Goal: Transaction & Acquisition: Book appointment/travel/reservation

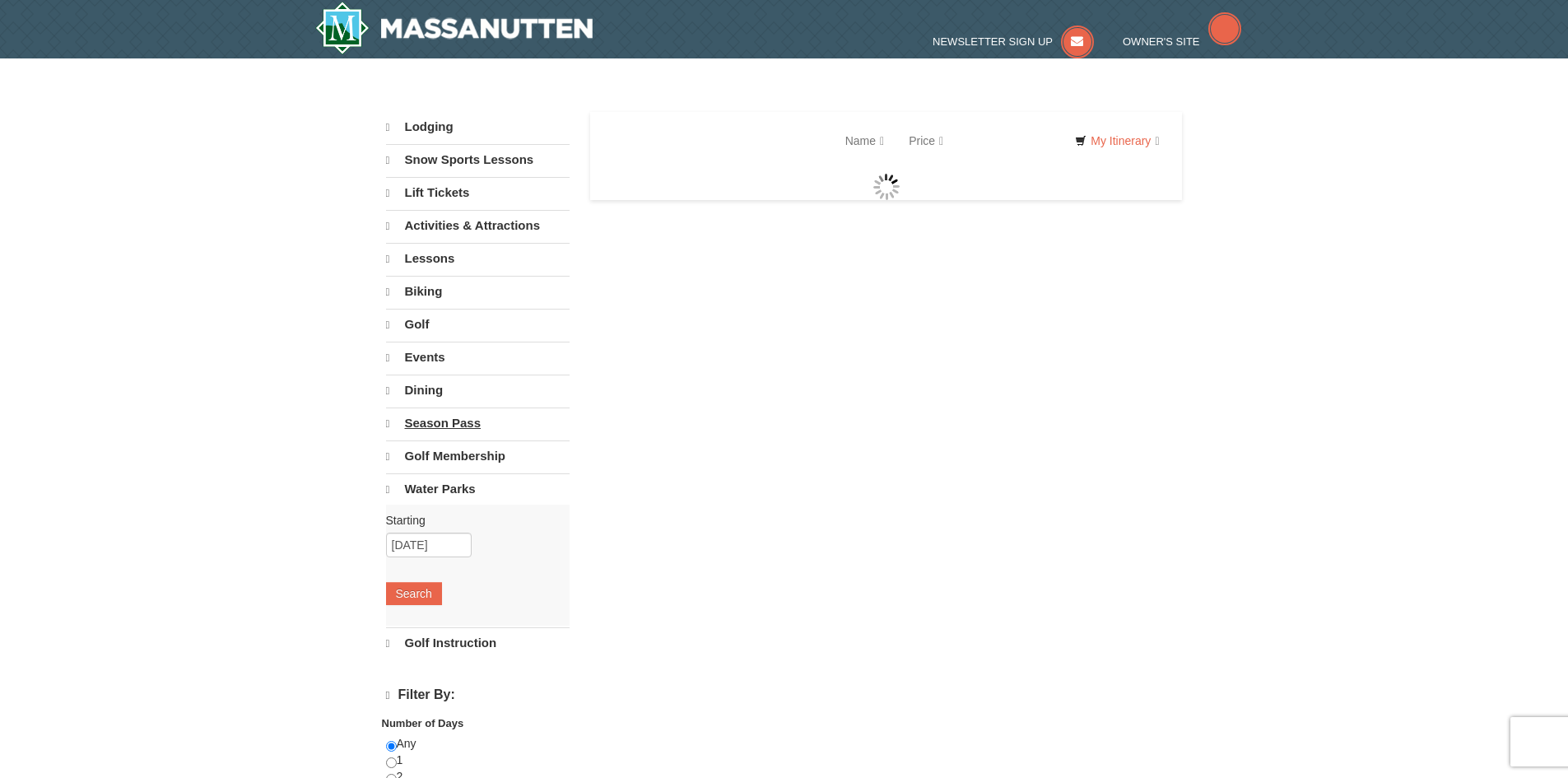
select select "9"
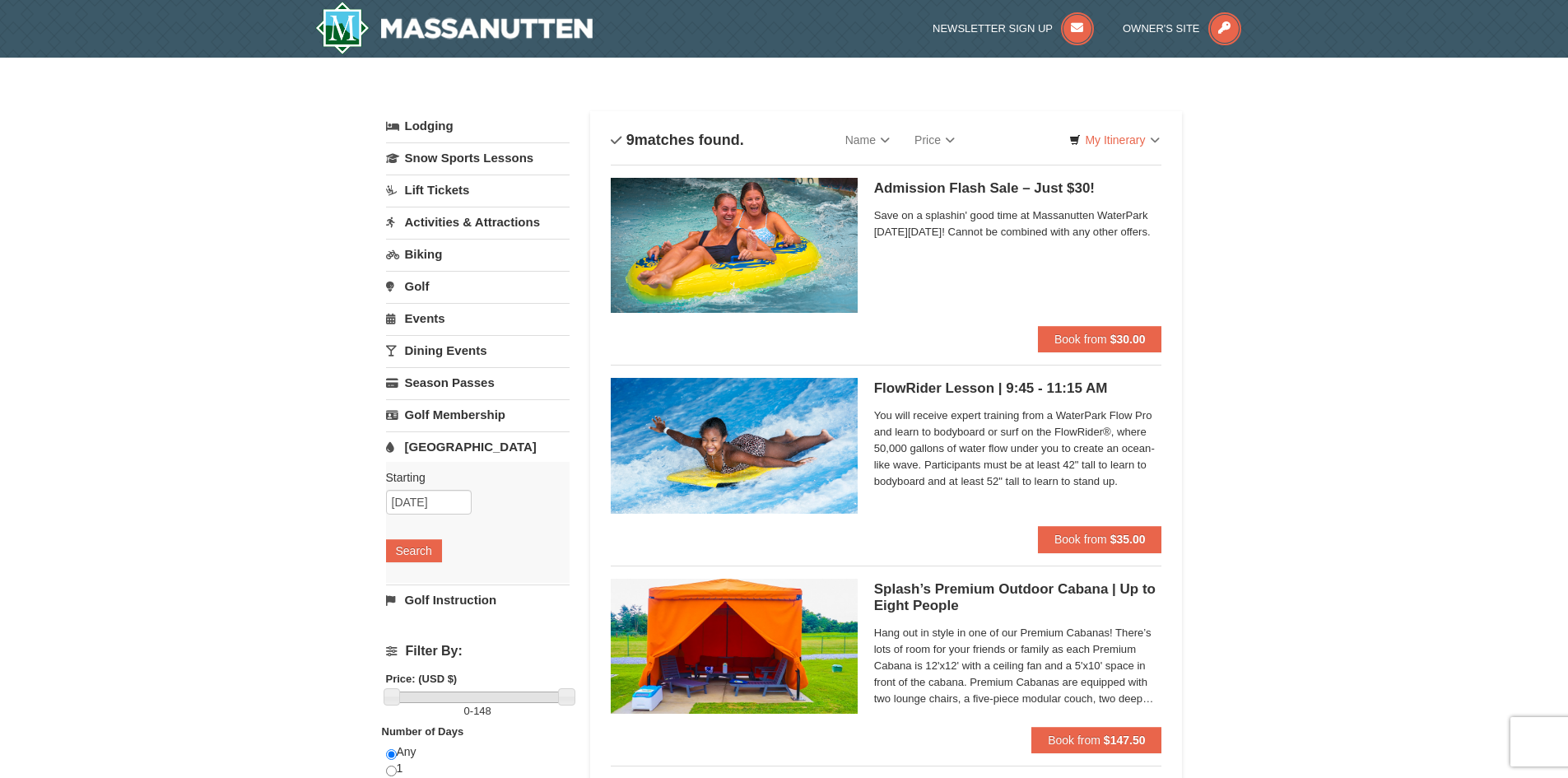
click at [817, 290] on img at bounding box center [734, 245] width 247 height 135
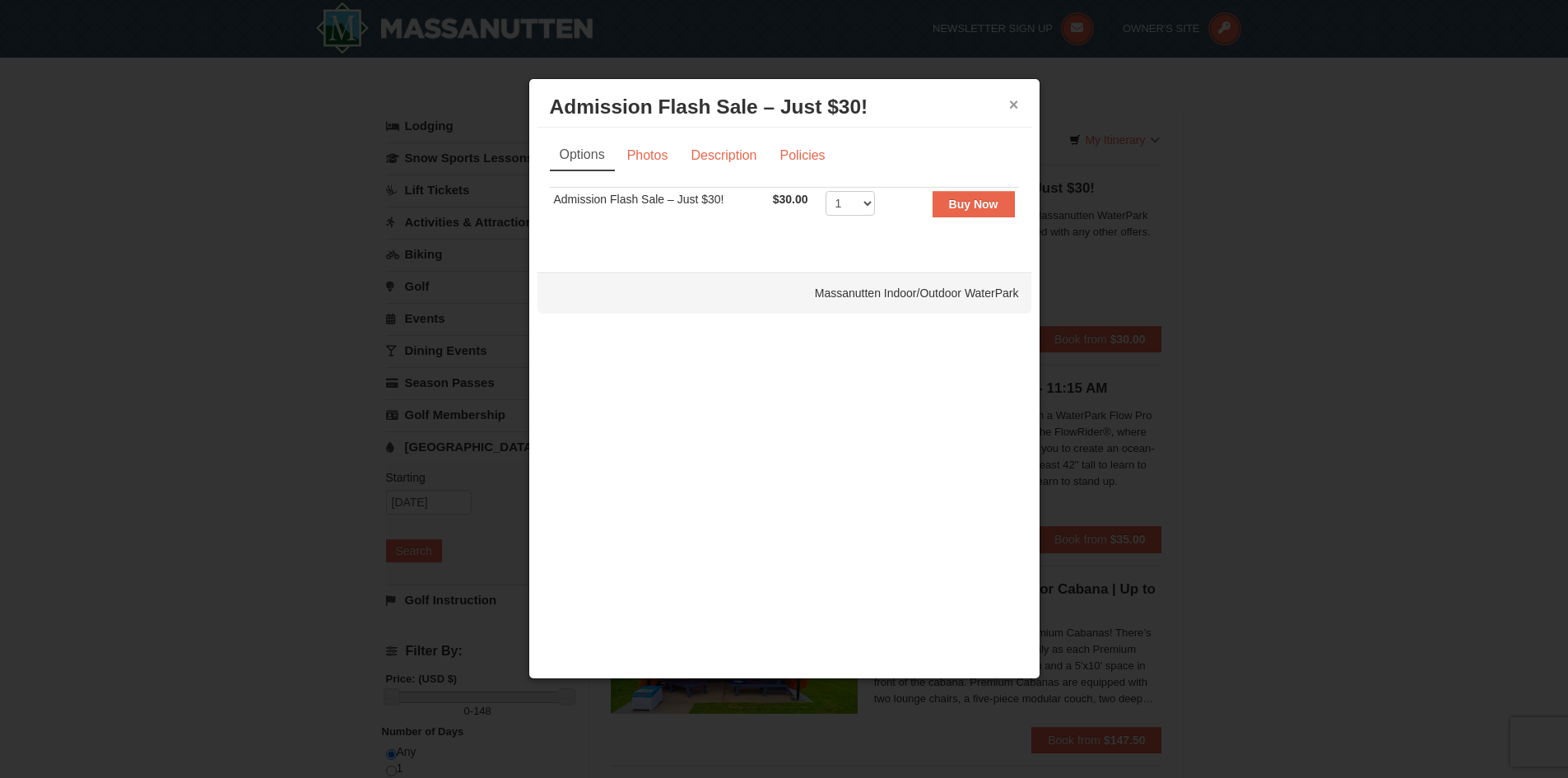
click at [1015, 101] on button "×" at bounding box center [1013, 104] width 10 height 17
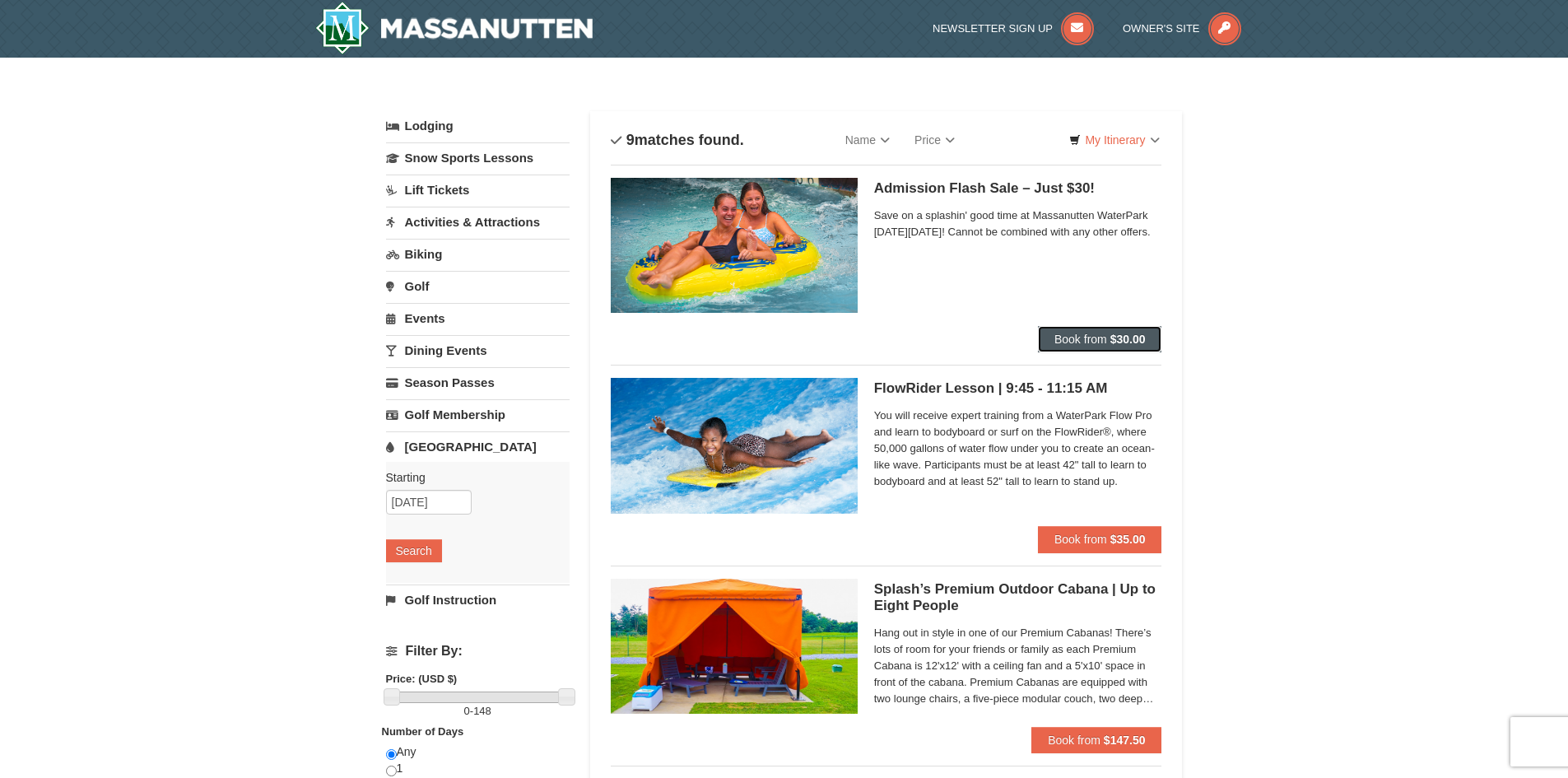
click at [1120, 328] on button "Book from $30.00" at bounding box center [1100, 339] width 124 height 26
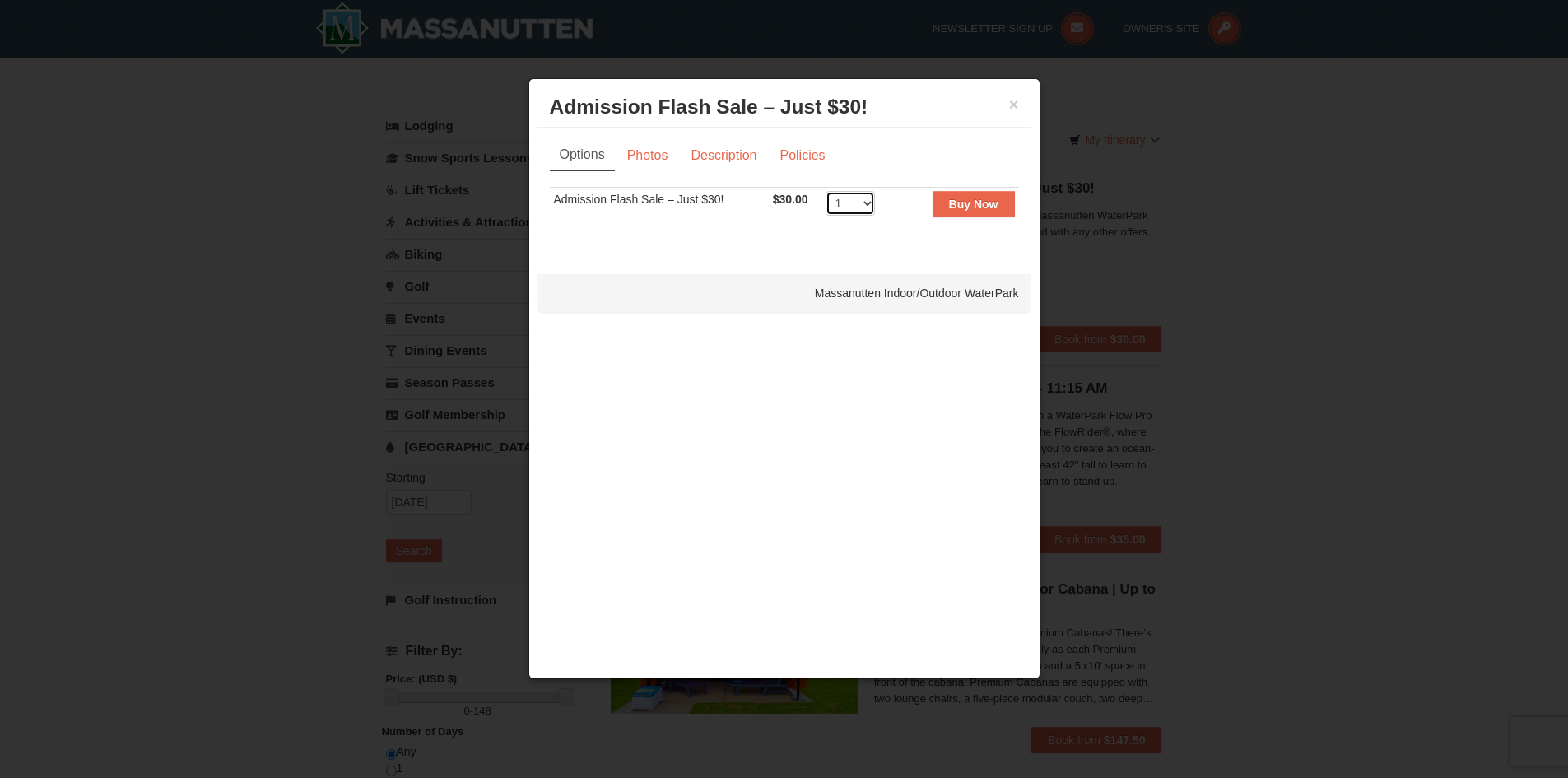
click at [866, 197] on select "1 2 3 4 5 6 7 8 9 10 11 12 13 14 15 16 17 18 19 20 21 22 23 24 25 26 27 28 29 3…" at bounding box center [850, 203] width 49 height 25
click at [778, 165] on link "Policies" at bounding box center [802, 156] width 67 height 32
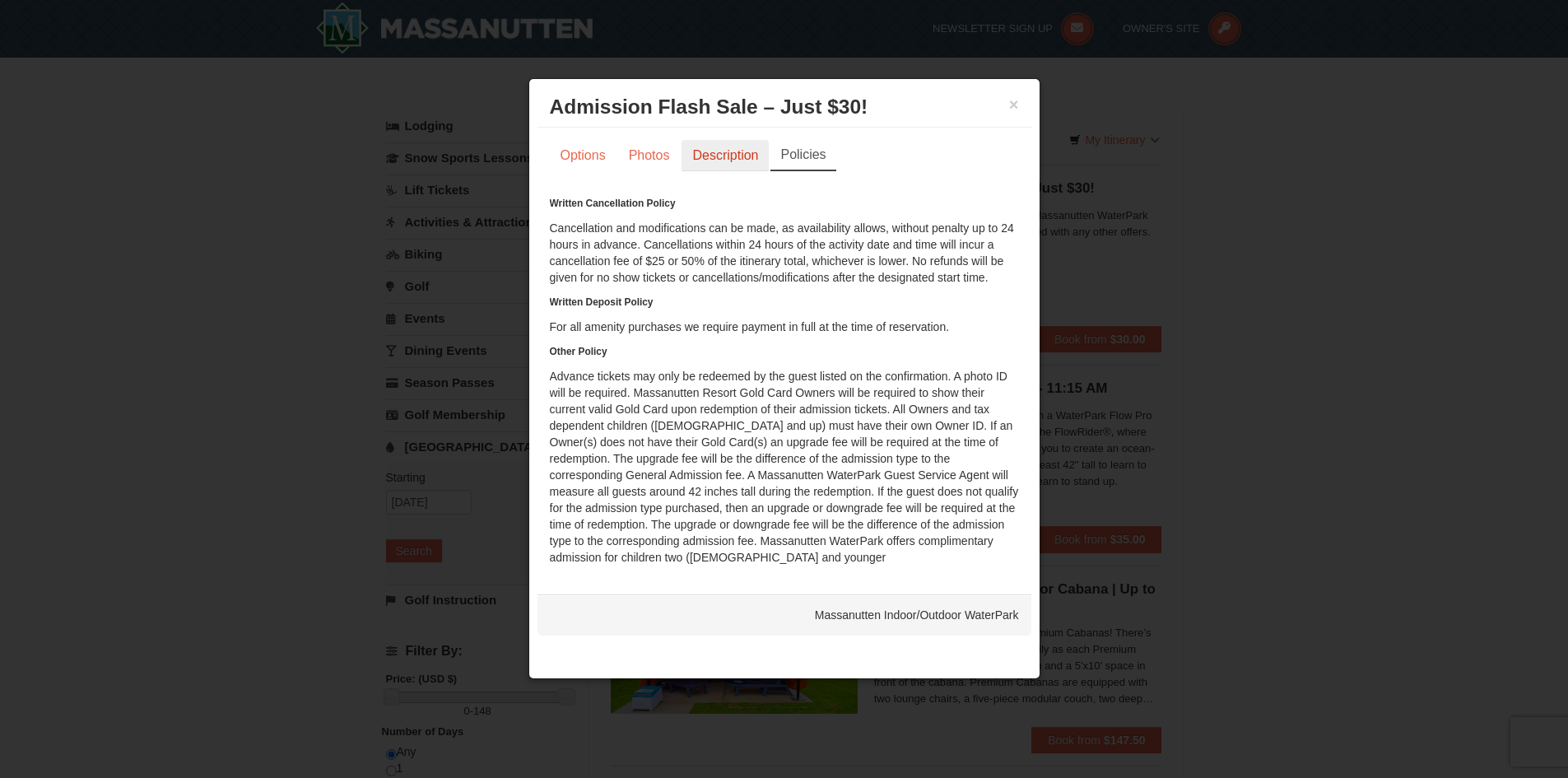
click at [726, 157] on link "Description" at bounding box center [725, 156] width 87 height 32
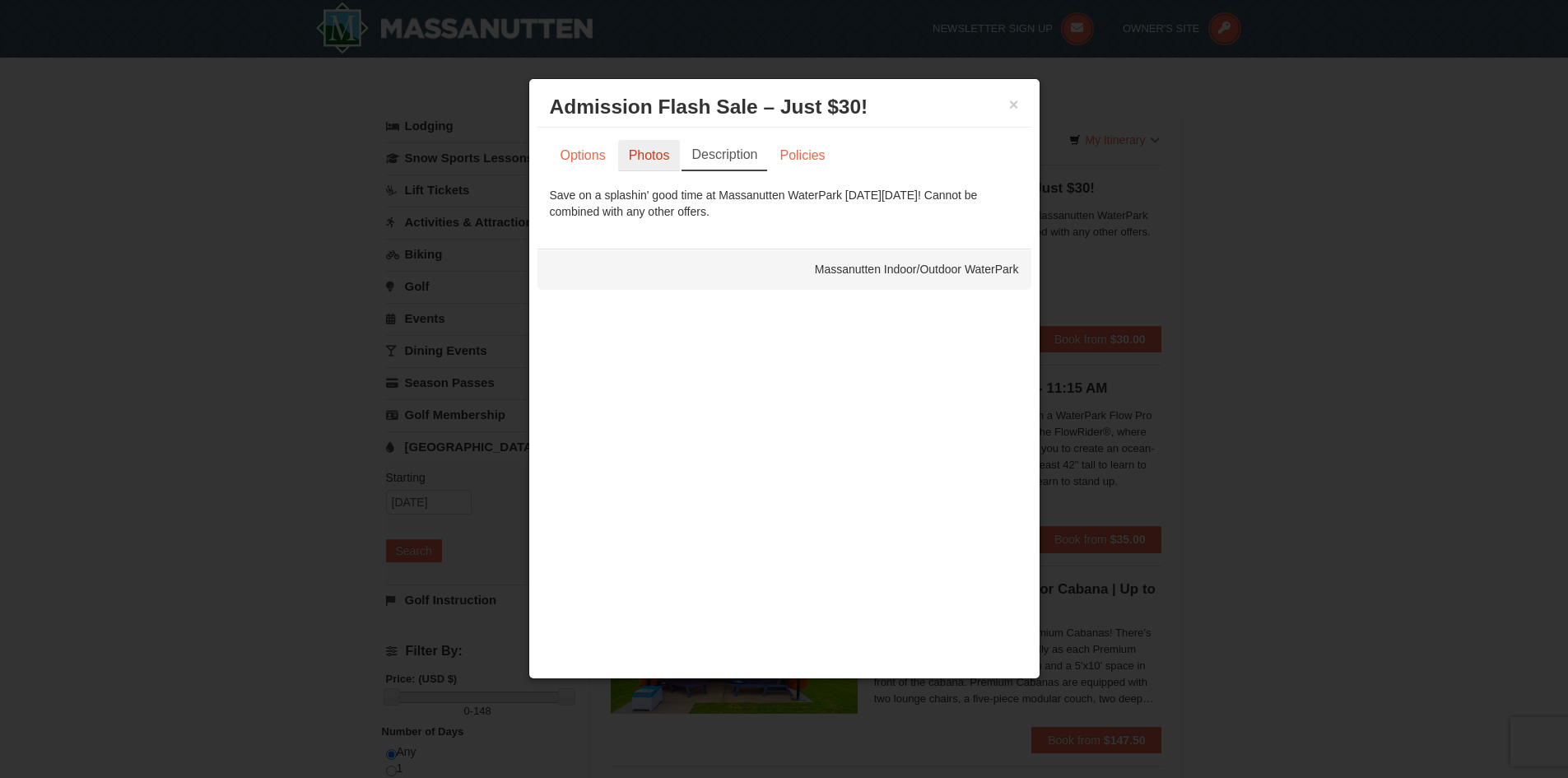
click at [626, 149] on link "Photos" at bounding box center [649, 156] width 63 height 32
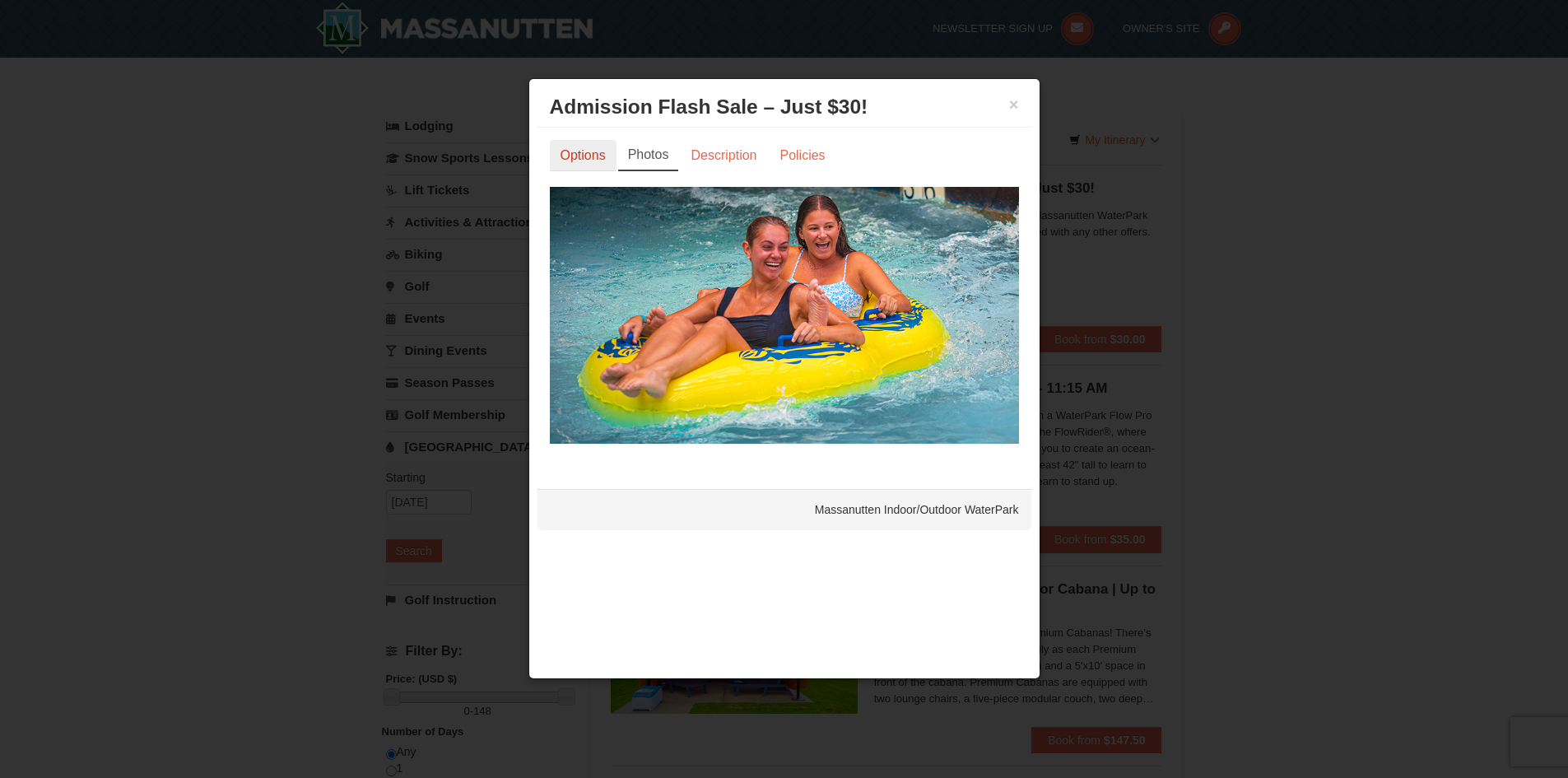
click at [583, 148] on link "Options" at bounding box center [584, 156] width 67 height 32
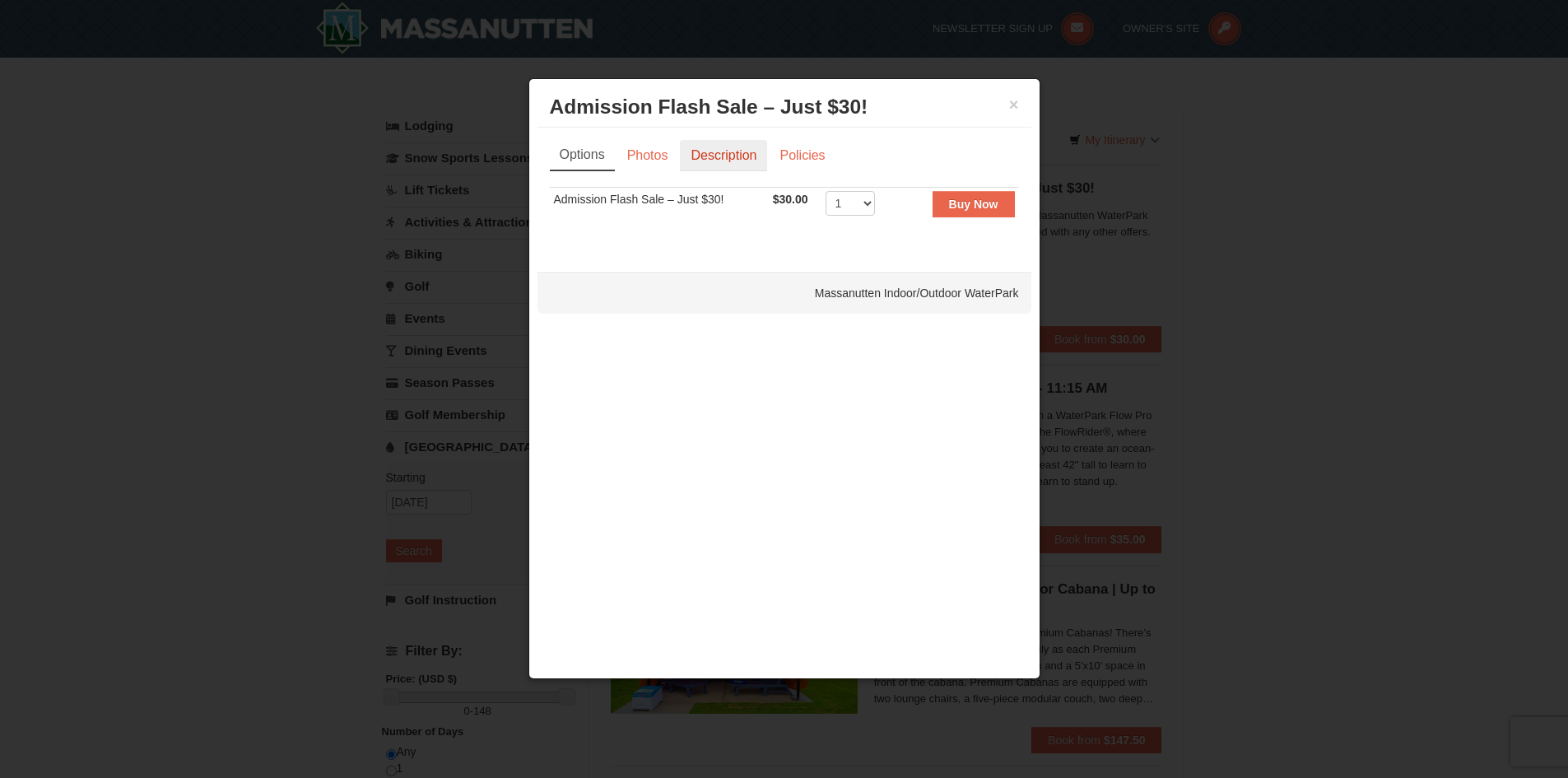
click at [696, 154] on link "Description" at bounding box center [723, 156] width 87 height 32
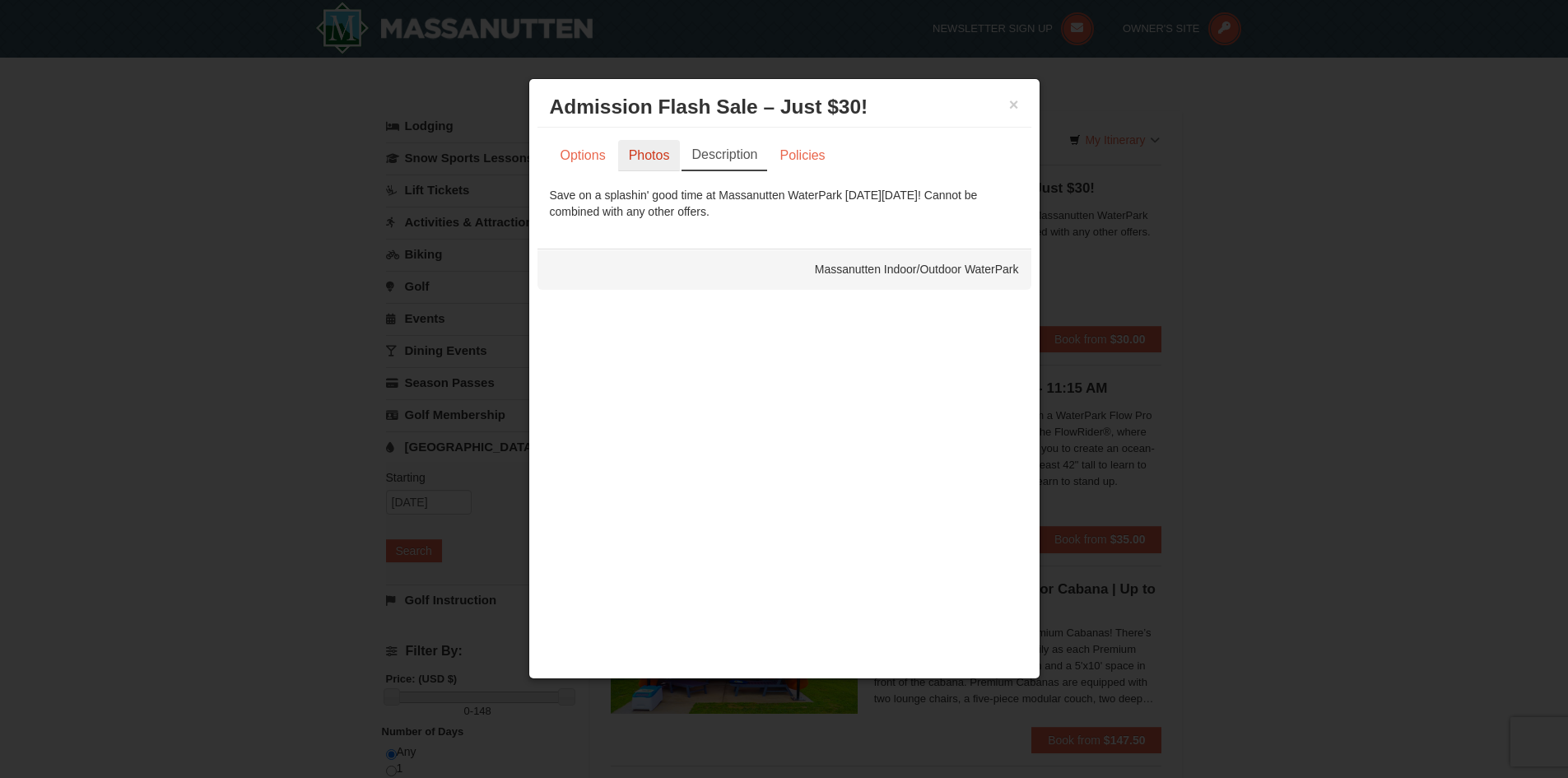
click at [651, 159] on link "Photos" at bounding box center [649, 156] width 63 height 32
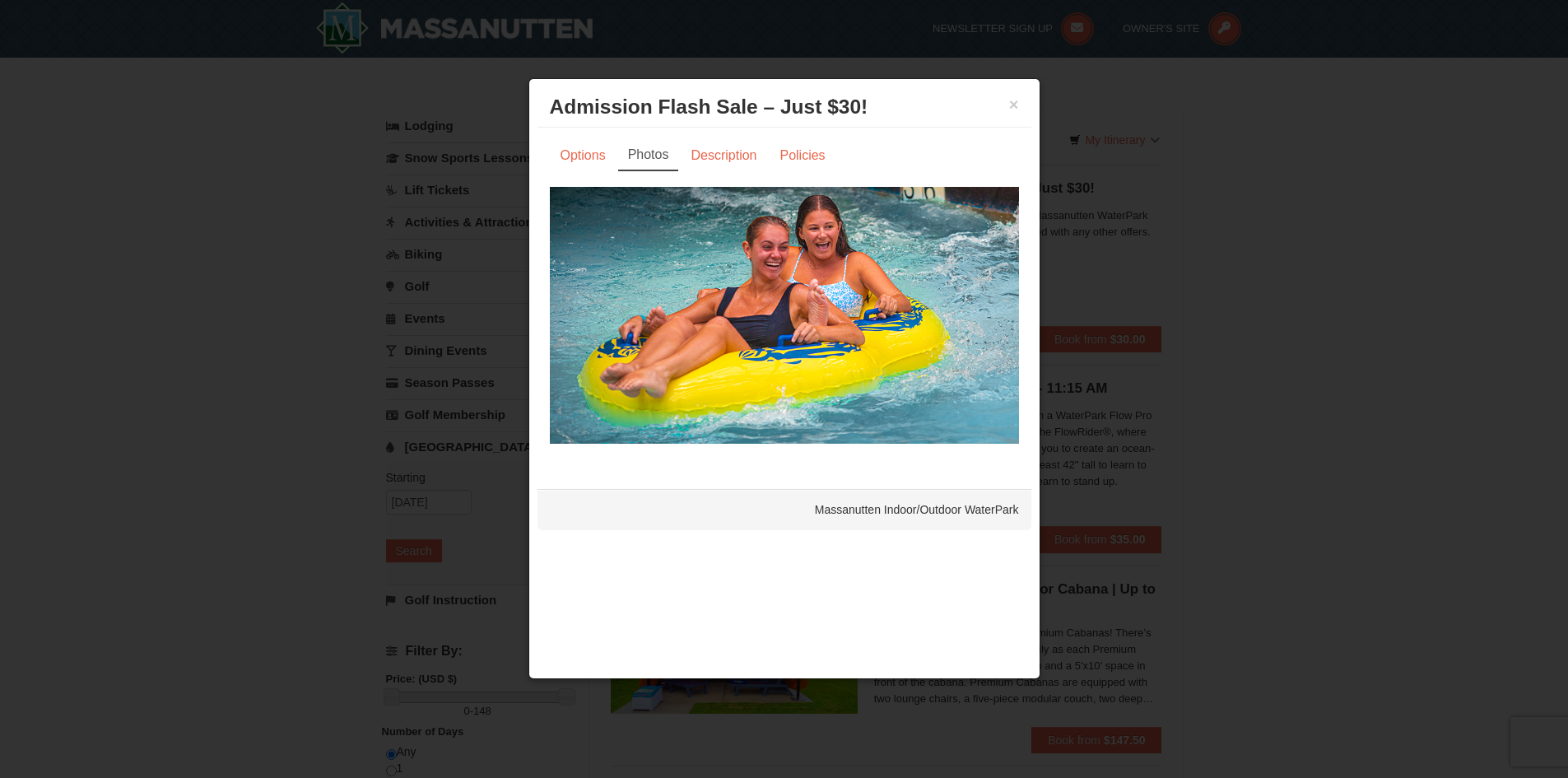
click at [1019, 109] on div "× Admission Flash Sale – Just $30! Massanutten Indoor/Outdoor WaterPark" at bounding box center [784, 107] width 494 height 40
click at [1015, 107] on button "×" at bounding box center [1013, 104] width 10 height 17
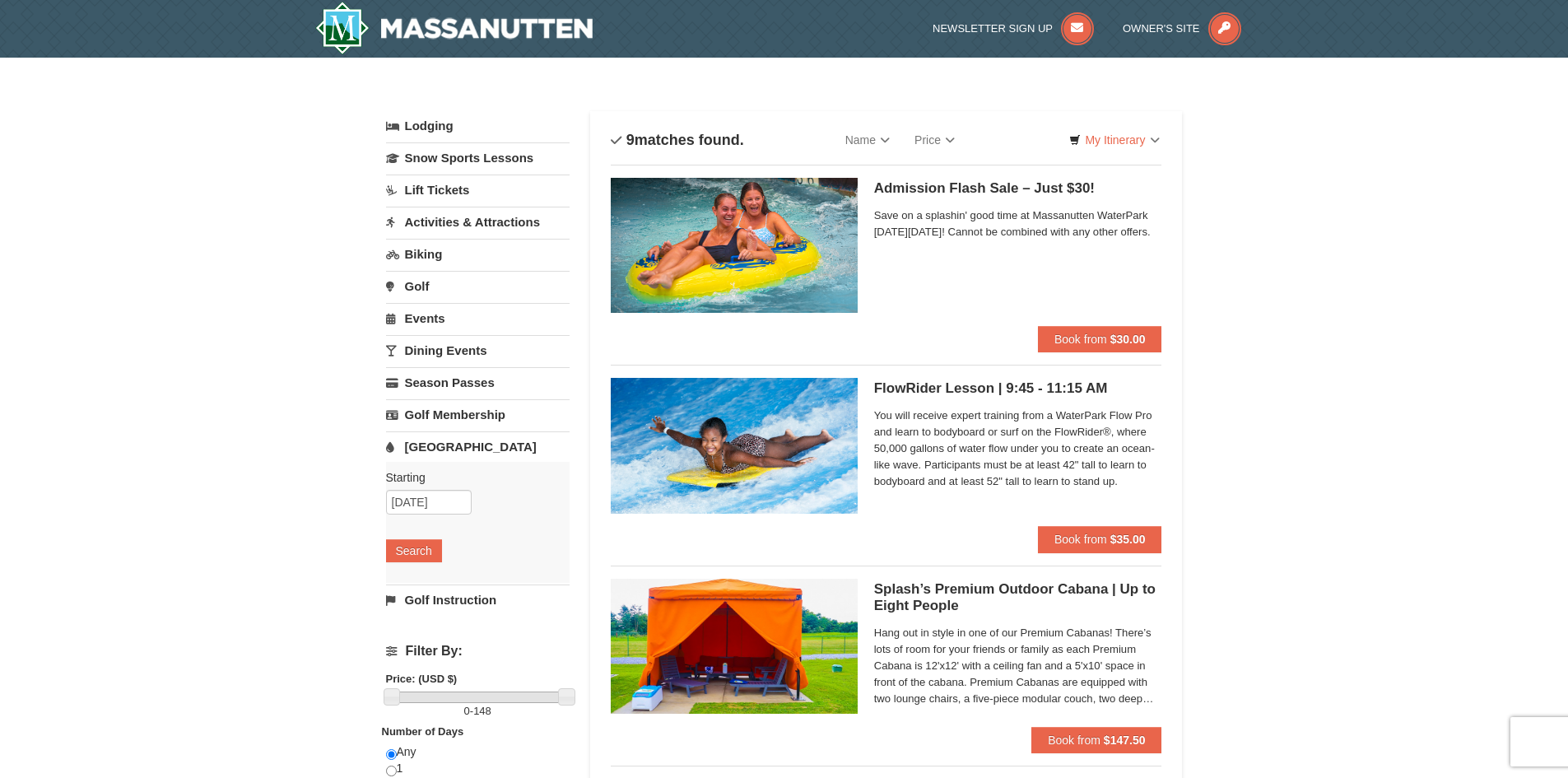
drag, startPoint x: 928, startPoint y: 268, endPoint x: 870, endPoint y: 188, distance: 98.8
click at [870, 188] on div "Admission Flash Sale – Just $30! Massanutten Indoor/Outdoor WaterPark Save on a…" at bounding box center [887, 252] width 551 height 148
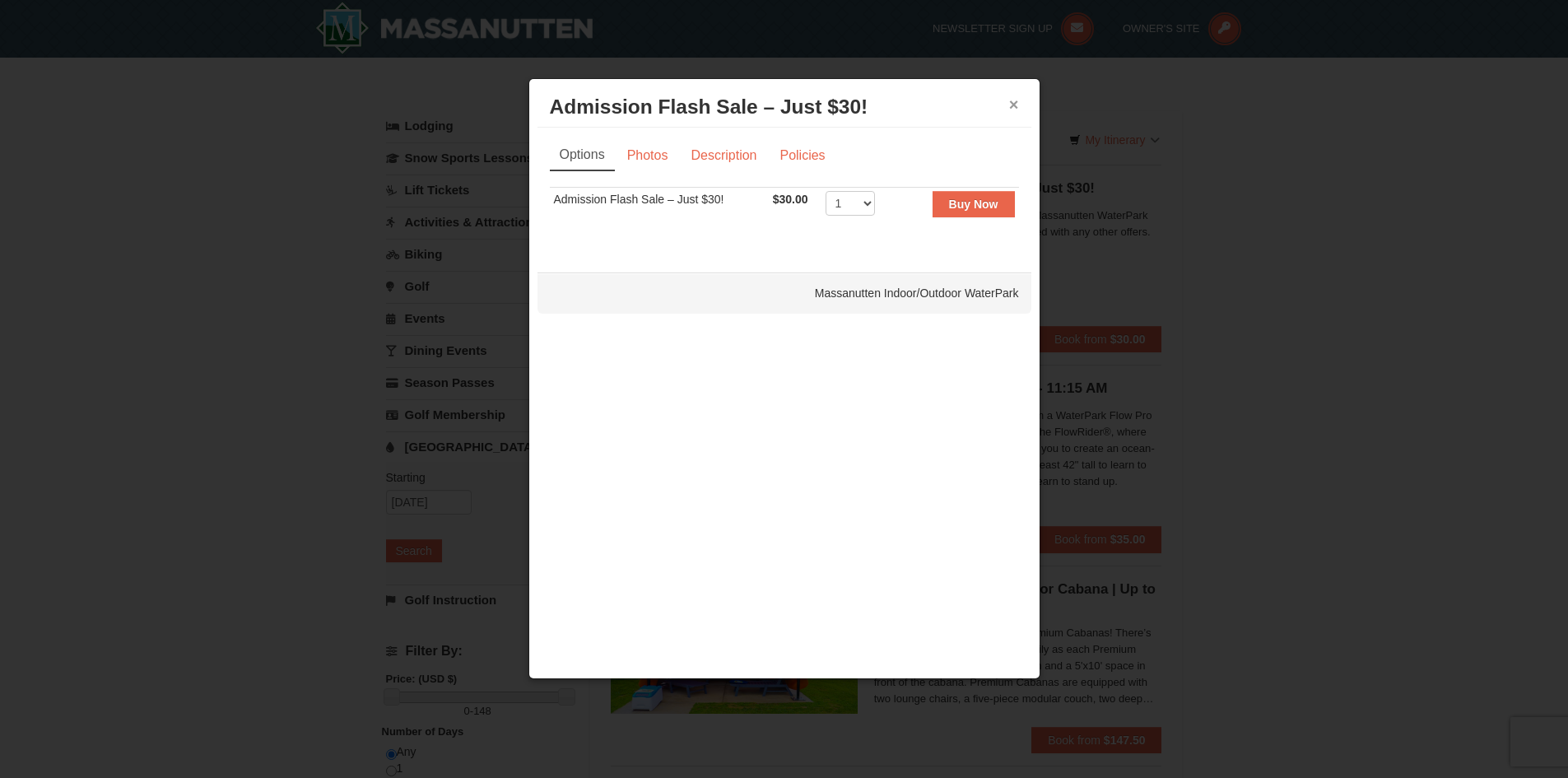
click at [1011, 109] on button "×" at bounding box center [1013, 104] width 10 height 17
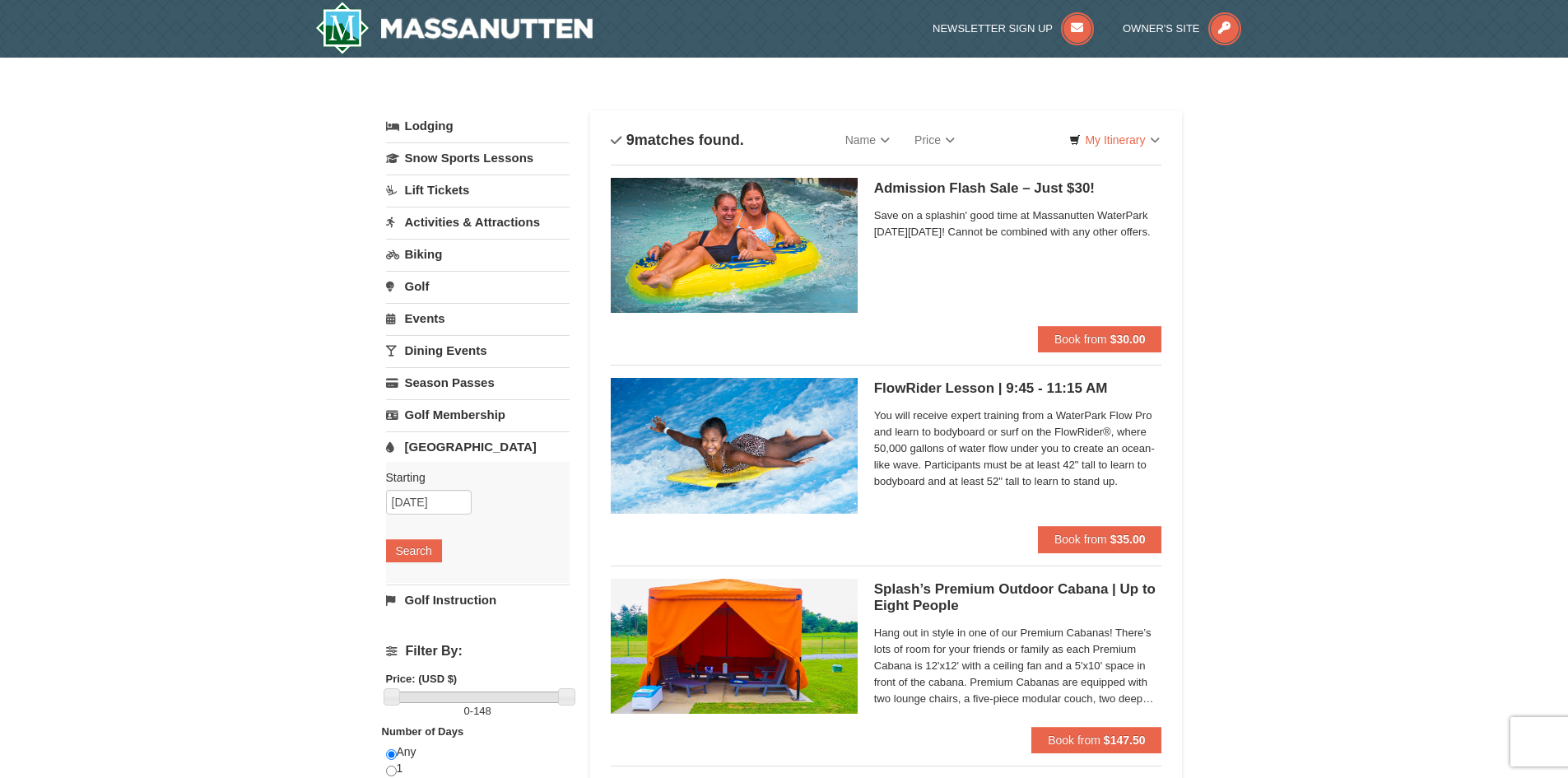
click at [979, 240] on span "Save on a splashin' good time at Massanutten WaterPark [DATE][DATE]! Cannot be …" at bounding box center [1018, 224] width 288 height 33
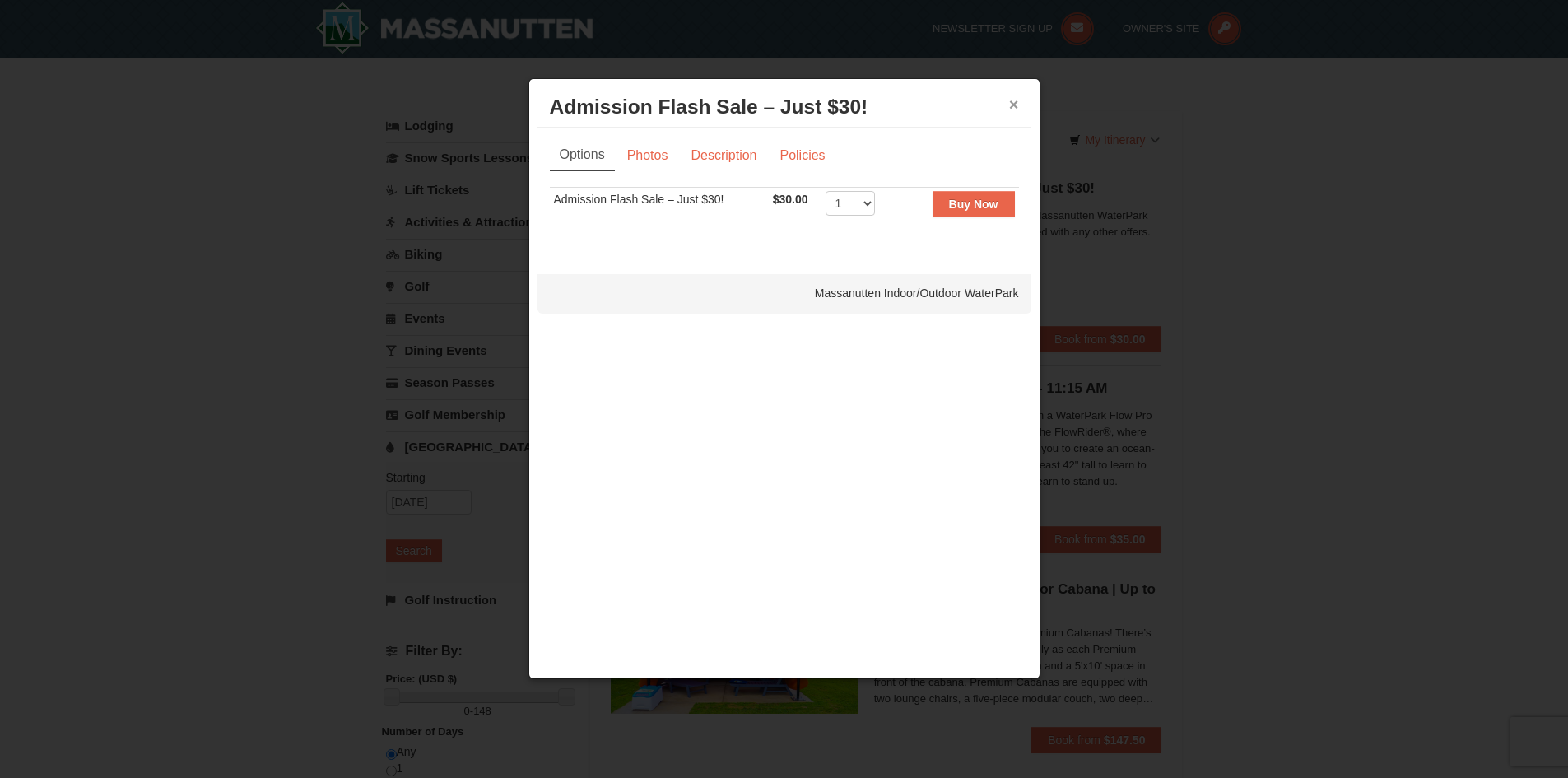
click at [1010, 105] on button "×" at bounding box center [1013, 104] width 10 height 17
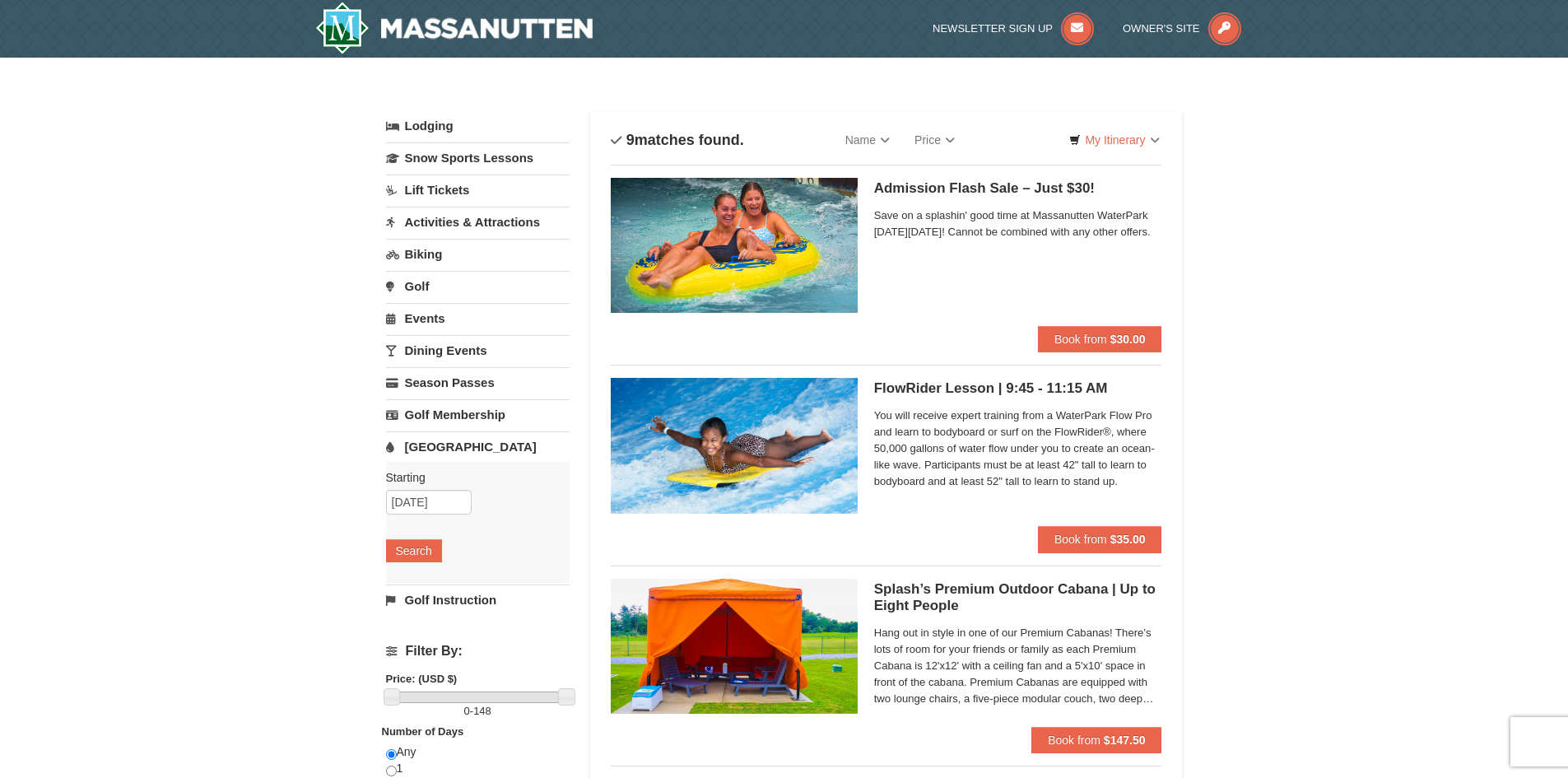
drag, startPoint x: 1066, startPoint y: 292, endPoint x: 874, endPoint y: 175, distance: 224.8
click at [874, 175] on div "Admission Flash Sale – Just $30! Massanutten Indoor/Outdoor WaterPark Save on a…" at bounding box center [887, 251] width 551 height 173
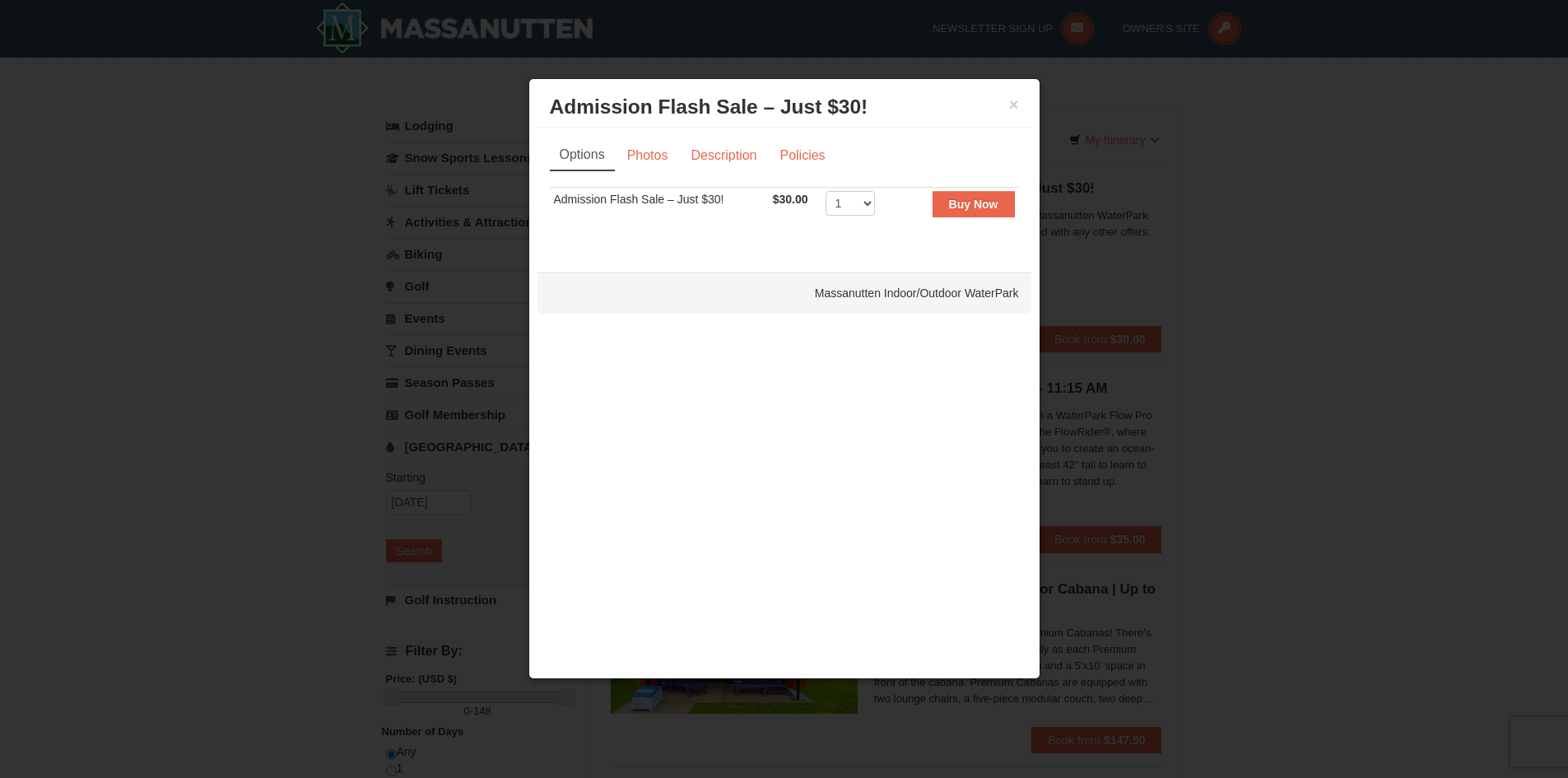
click at [973, 285] on div "× Admission Flash Sale – Just $30! Massanutten Indoor/Outdoor WaterPark Options…" at bounding box center [784, 378] width 512 height 601
click at [1005, 121] on div "× Admission Flash Sale – Just $30! Massanutten Indoor/Outdoor WaterPark Options…" at bounding box center [784, 378] width 512 height 601
click at [1008, 114] on h3 "Admission Flash Sale – Just $30! Massanutten Indoor/Outdoor WaterPark" at bounding box center [784, 107] width 469 height 25
click at [1019, 107] on div "× Admission Flash Sale – Just $30! Massanutten Indoor/Outdoor WaterPark" at bounding box center [784, 107] width 494 height 40
click at [1017, 95] on h3 "Admission Flash Sale – Just $30! Massanutten Indoor/Outdoor WaterPark" at bounding box center [784, 107] width 469 height 25
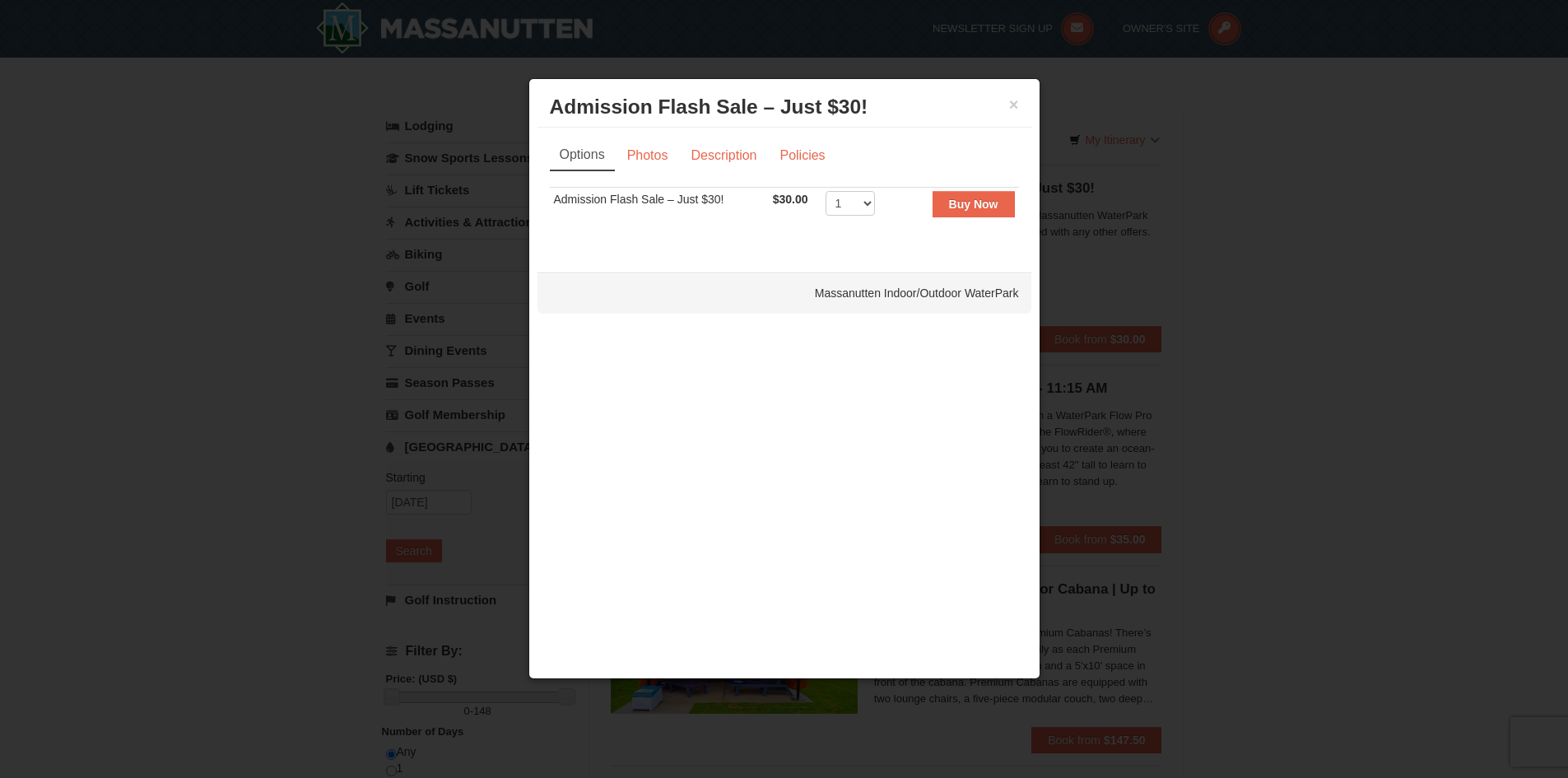
click at [1005, 107] on h3 "Admission Flash Sale – Just $30! Massanutten Indoor/Outdoor WaterPark" at bounding box center [784, 107] width 469 height 25
click at [1010, 106] on button "×" at bounding box center [1013, 104] width 10 height 17
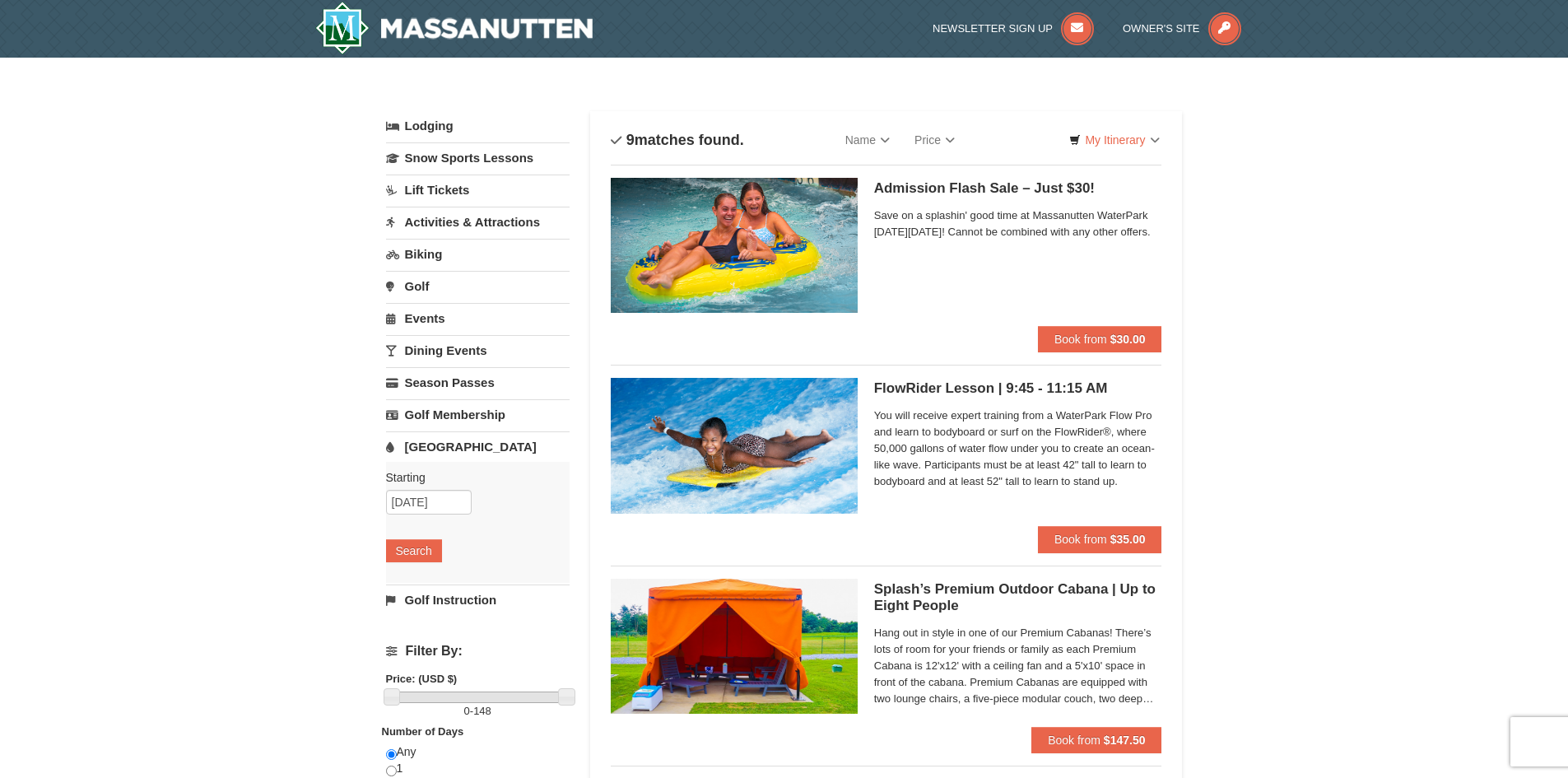
click at [941, 304] on div "Admission Flash Sale – Just $30! Massanutten Indoor/Outdoor WaterPark Save on a…" at bounding box center [1018, 252] width 288 height 148
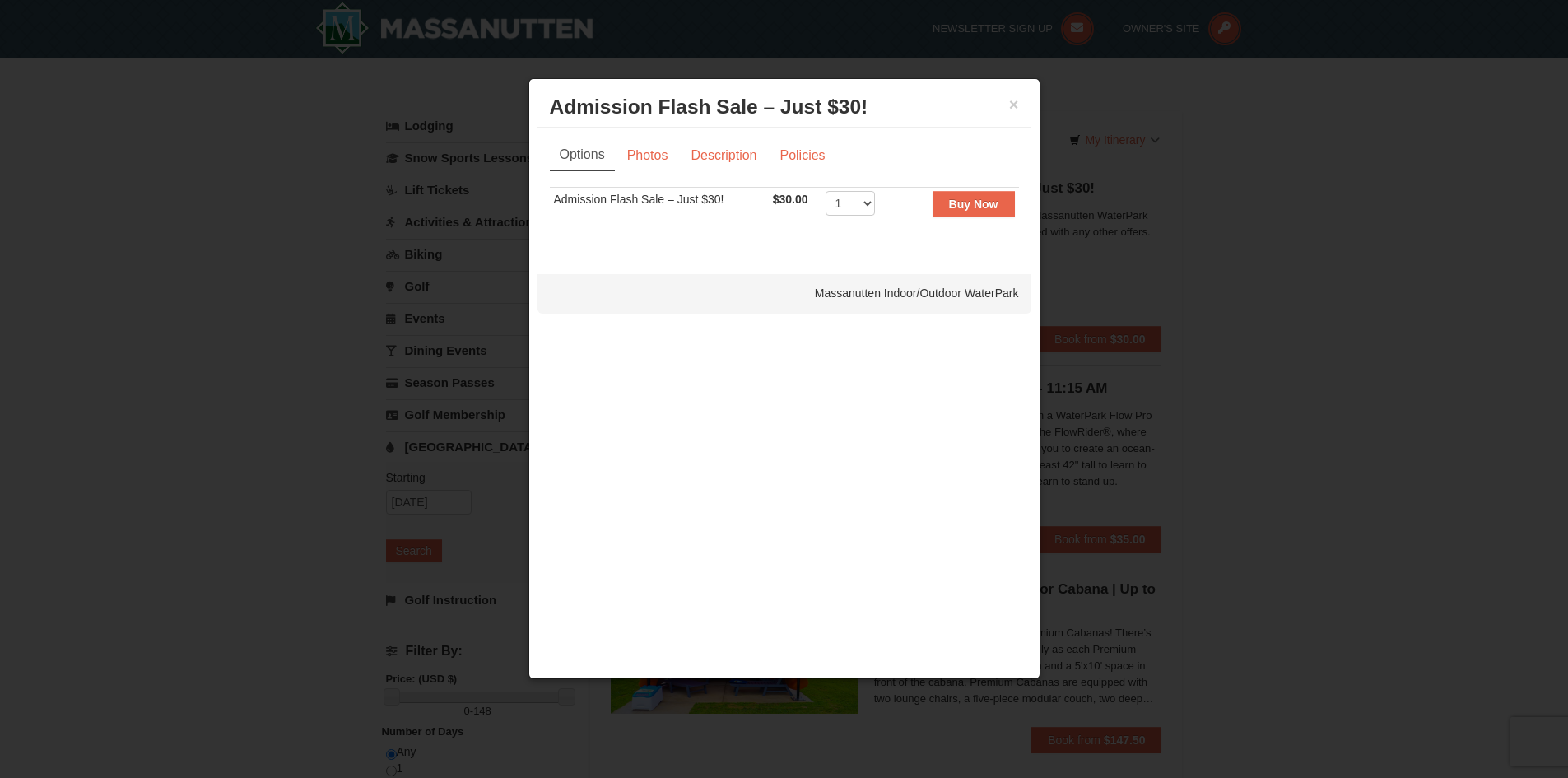
click at [1195, 235] on div at bounding box center [784, 389] width 1568 height 778
